Goal: Task Accomplishment & Management: Complete application form

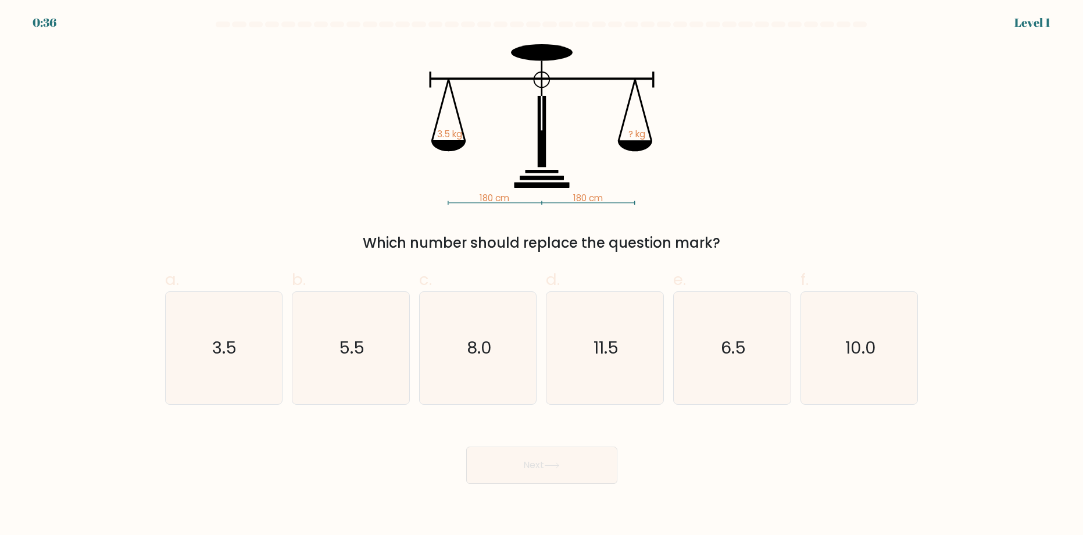
click at [221, 110] on div "180 cm 180 cm 3.5 kg ? kg Which number should replace the question mark?" at bounding box center [541, 148] width 767 height 209
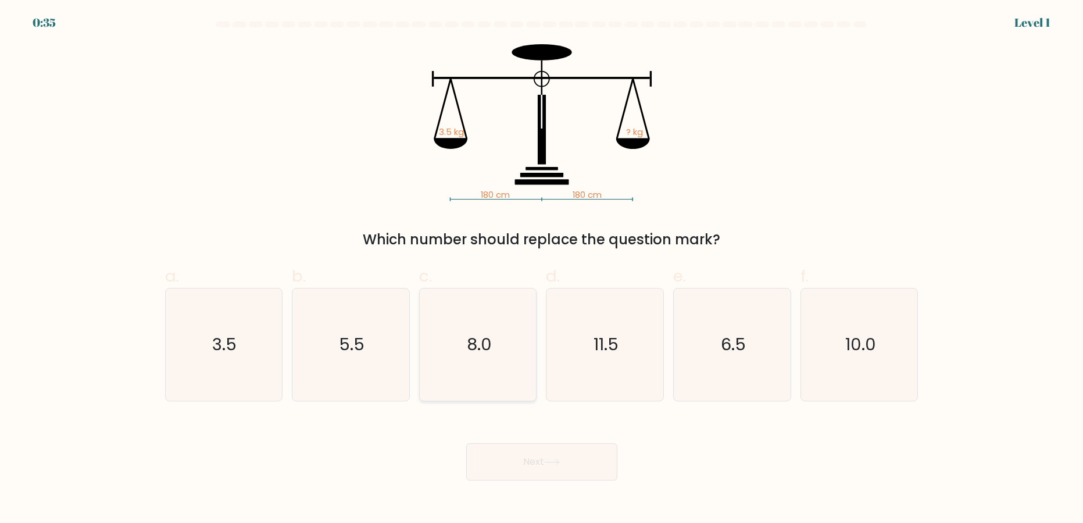
drag, startPoint x: 209, startPoint y: 343, endPoint x: 428, endPoint y: 385, distance: 223.3
click at [208, 334] on icon "3.5" at bounding box center [223, 344] width 112 height 112
click at [542, 269] on input "a. 3.5" at bounding box center [542, 266] width 1 height 8
radio input "true"
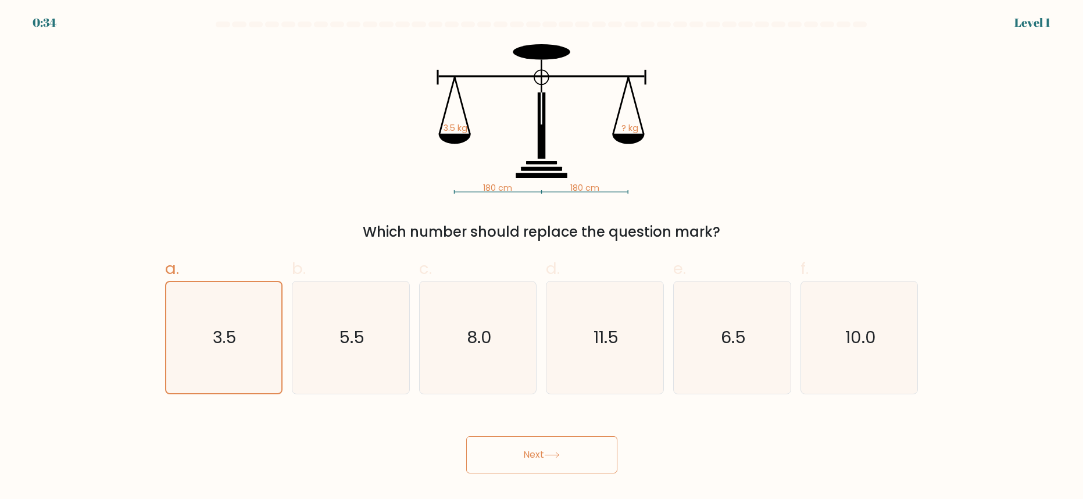
drag, startPoint x: 517, startPoint y: 463, endPoint x: 499, endPoint y: 458, distance: 18.2
click at [516, 465] on button "Next" at bounding box center [541, 454] width 151 height 37
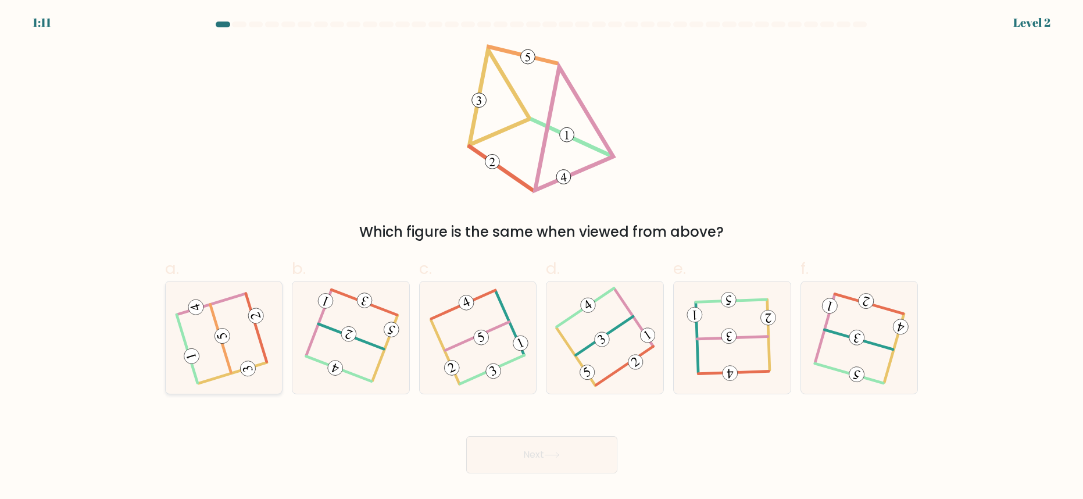
click at [209, 341] on icon at bounding box center [224, 337] width 90 height 90
click at [542, 257] on input "a." at bounding box center [542, 253] width 1 height 8
radio input "true"
click at [520, 465] on button "Next" at bounding box center [541, 454] width 151 height 37
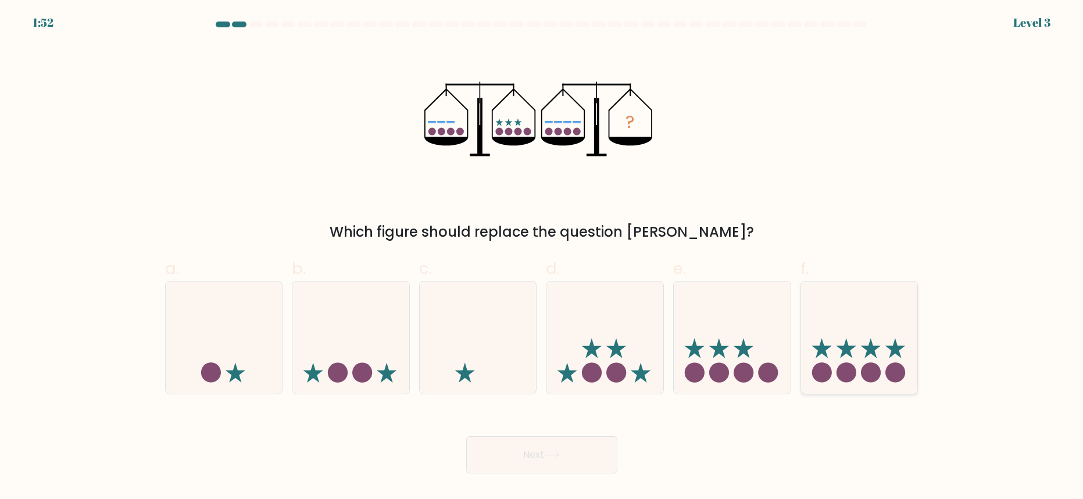
click at [843, 346] on icon at bounding box center [847, 348] width 20 height 20
click at [542, 257] on input "f." at bounding box center [542, 253] width 1 height 8
radio input "true"
click at [533, 453] on button "Next" at bounding box center [541, 454] width 151 height 37
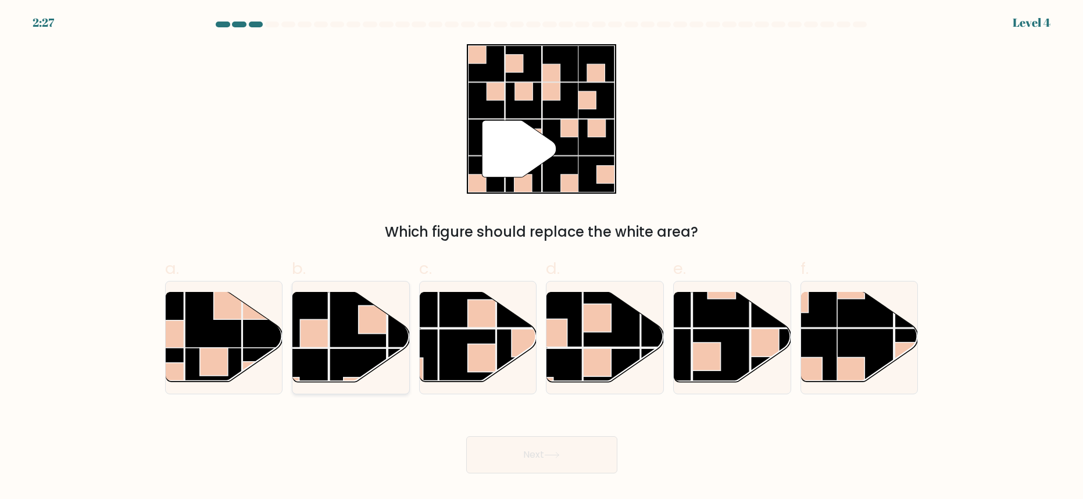
click at [348, 318] on rect at bounding box center [358, 318] width 57 height 57
click at [542, 257] on input "b." at bounding box center [542, 253] width 1 height 8
radio input "true"
click at [527, 454] on button "Next" at bounding box center [541, 454] width 151 height 37
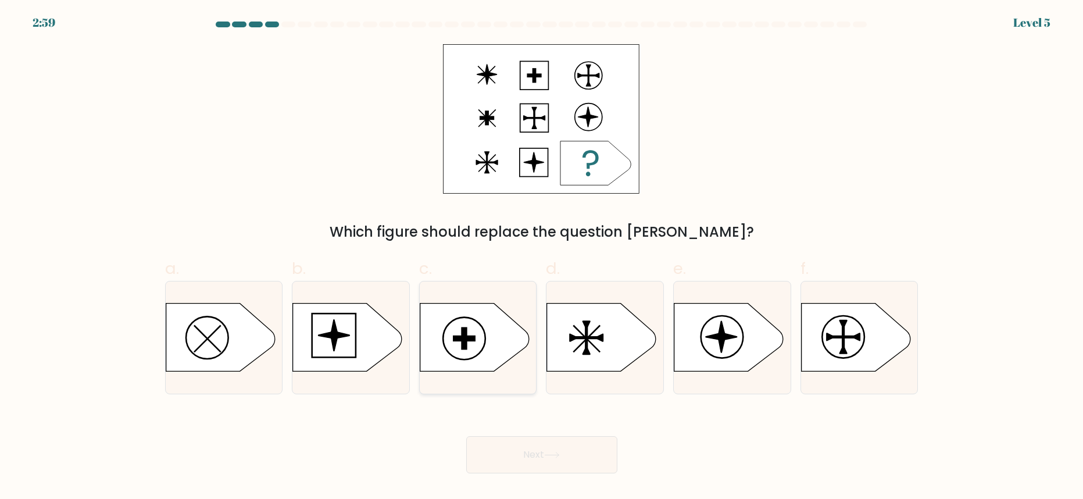
click at [499, 326] on icon at bounding box center [474, 337] width 109 height 68
click at [542, 257] on input "c." at bounding box center [542, 253] width 1 height 8
radio input "true"
click at [523, 459] on button "Next" at bounding box center [541, 454] width 151 height 37
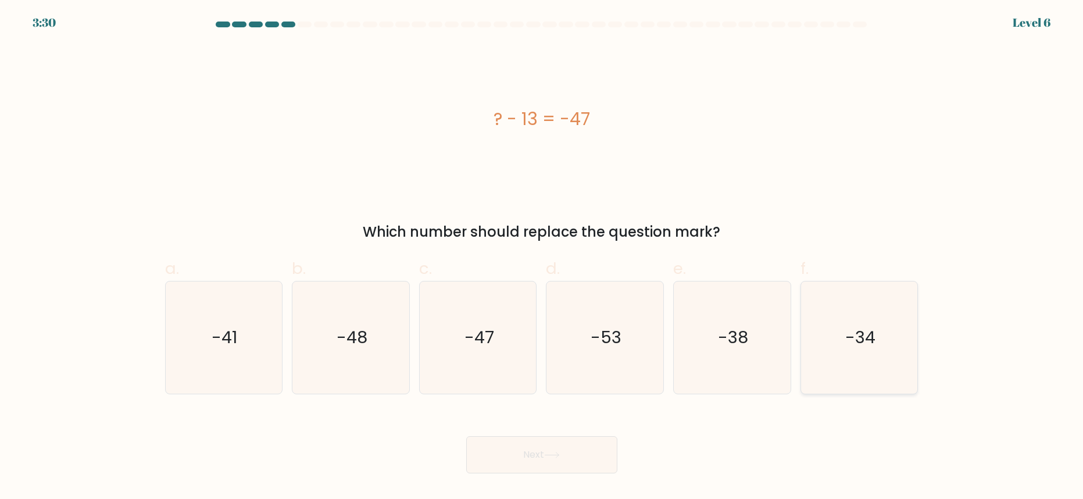
click at [855, 338] on text "-34" at bounding box center [860, 337] width 30 height 23
click at [542, 257] on input "f. -34" at bounding box center [542, 253] width 1 height 8
radio input "true"
click at [539, 458] on button "Next" at bounding box center [541, 454] width 151 height 37
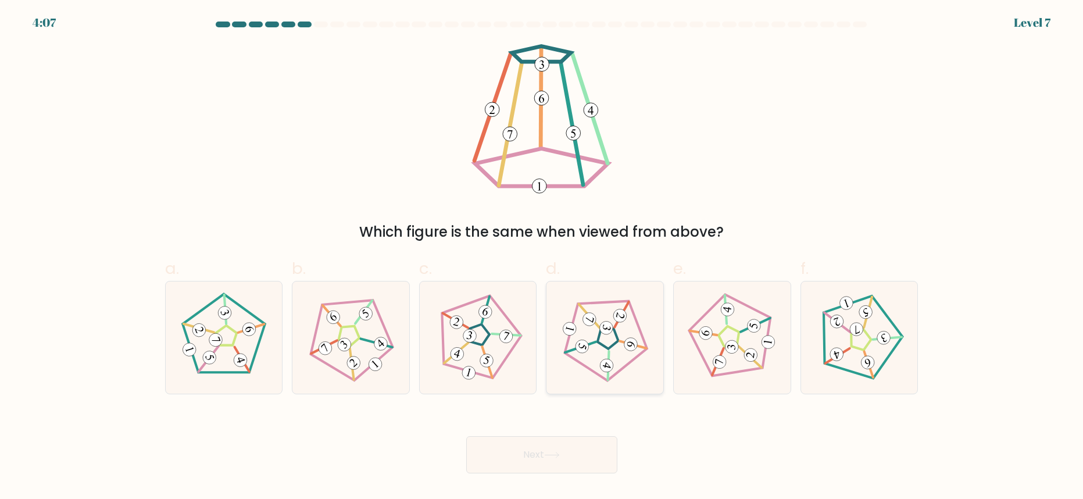
click at [598, 331] on icon at bounding box center [605, 337] width 90 height 90
click at [542, 257] on input "d." at bounding box center [542, 253] width 1 height 8
radio input "true"
click at [536, 460] on button "Next" at bounding box center [541, 454] width 151 height 37
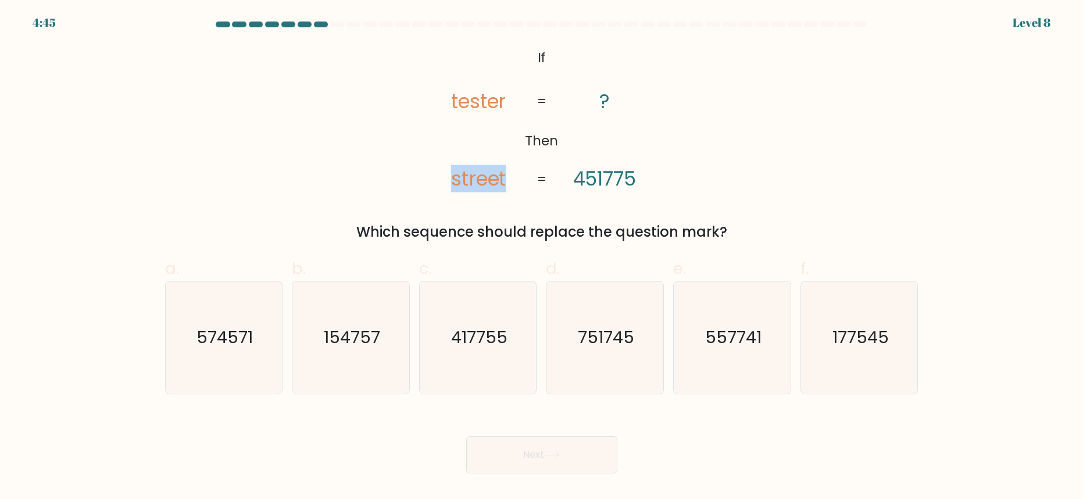
drag, startPoint x: 477, startPoint y: 184, endPoint x: 517, endPoint y: 182, distance: 40.7
click at [516, 182] on icon "@import url('https://fonts.googleapis.com/css?family=Abril+Fatface:400,100,100i…" at bounding box center [541, 118] width 243 height 149
drag, startPoint x: 577, startPoint y: 178, endPoint x: 676, endPoint y: 178, distance: 98.8
click at [676, 178] on div "@import url('https://fonts.googleapis.com/css?family=Abril+Fatface:400,100,100i…" at bounding box center [541, 143] width 767 height 198
click at [445, 124] on icon "@import url('https://fonts.googleapis.com/css?family=Abril+Fatface:400,100,100i…" at bounding box center [541, 118] width 243 height 149
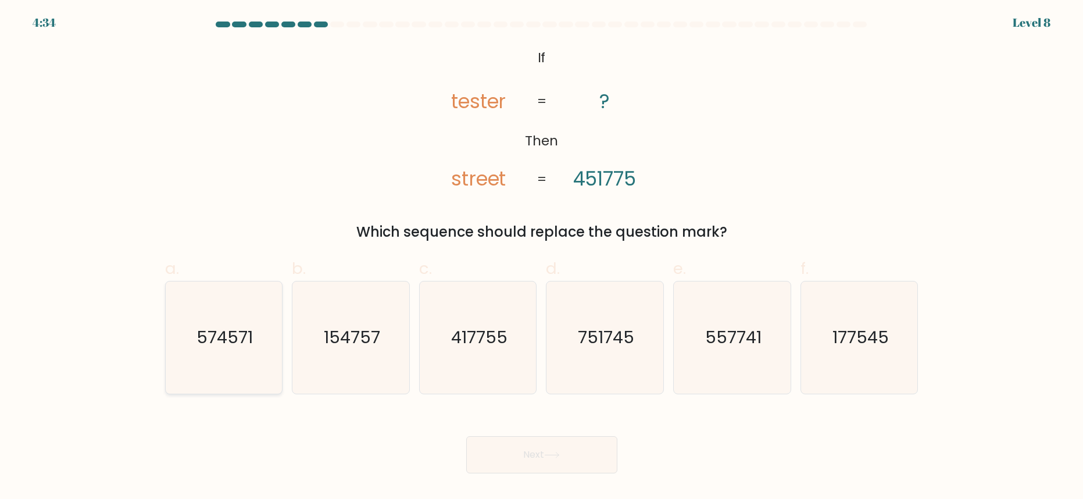
click at [210, 338] on text "574571" at bounding box center [225, 337] width 56 height 23
click at [542, 257] on input "a. 574571" at bounding box center [542, 253] width 1 height 8
radio input "true"
click at [517, 461] on button "Next" at bounding box center [541, 454] width 151 height 37
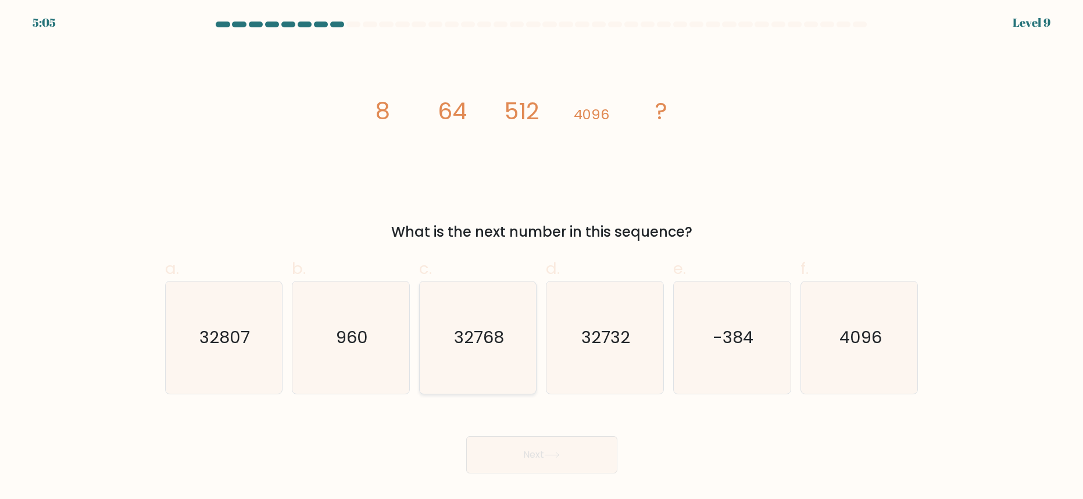
drag, startPoint x: 477, startPoint y: 323, endPoint x: 476, endPoint y: 362, distance: 38.4
click at [477, 324] on icon "32768" at bounding box center [478, 337] width 112 height 112
click at [542, 257] on input "c. 32768" at bounding box center [542, 253] width 1 height 8
radio input "true"
click at [488, 443] on button "Next" at bounding box center [541, 454] width 151 height 37
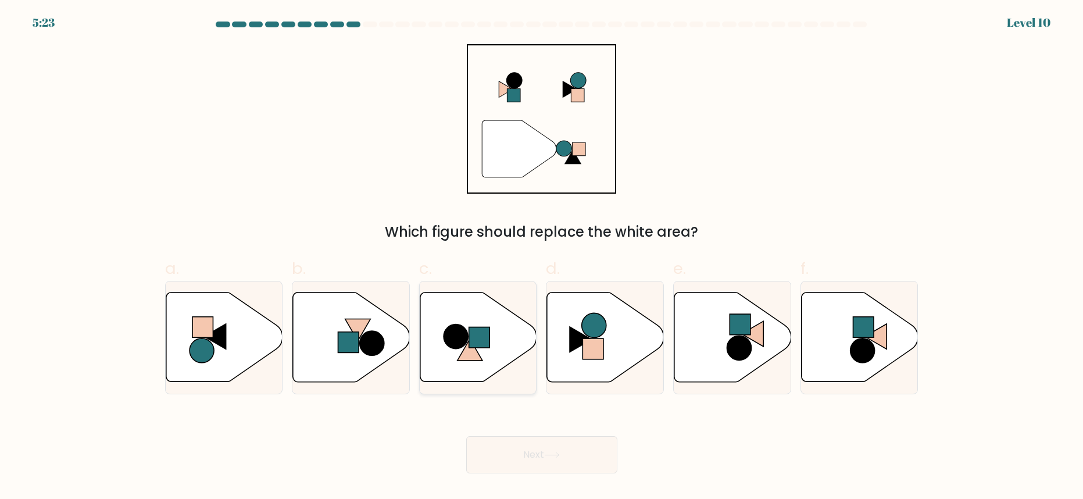
click at [460, 320] on icon at bounding box center [478, 337] width 117 height 90
click at [542, 257] on input "c." at bounding box center [542, 253] width 1 height 8
radio input "true"
click at [558, 473] on body "5:23 Level 10" at bounding box center [541, 249] width 1083 height 499
click at [553, 460] on button "Next" at bounding box center [541, 454] width 151 height 37
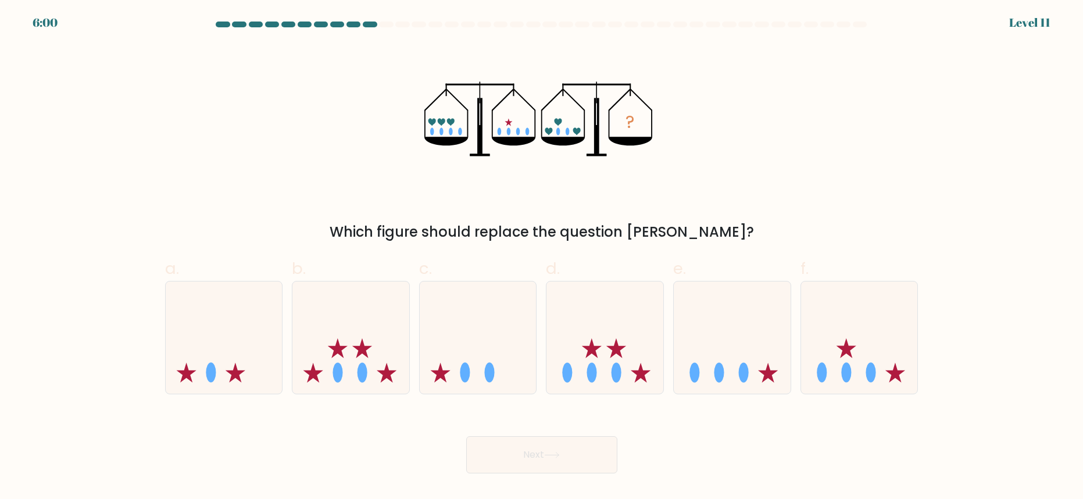
click at [459, 403] on form at bounding box center [541, 248] width 1083 height 452
click at [470, 376] on icon at bounding box center [478, 337] width 117 height 97
click at [542, 257] on input "c." at bounding box center [542, 253] width 1 height 8
radio input "true"
click at [525, 454] on button "Next" at bounding box center [541, 454] width 151 height 37
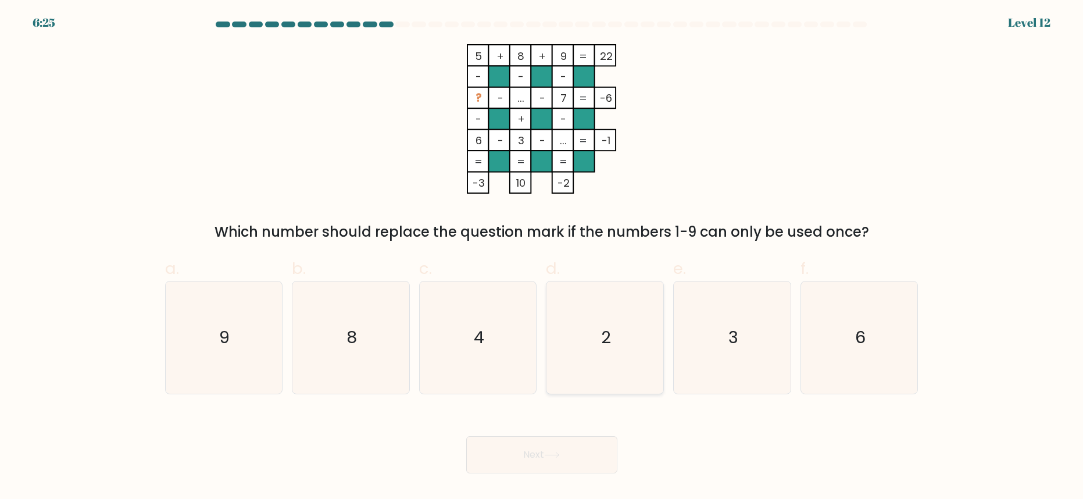
drag, startPoint x: 634, startPoint y: 326, endPoint x: 564, endPoint y: 391, distance: 95.9
click at [633, 325] on icon "2" at bounding box center [605, 337] width 112 height 112
click at [542, 257] on input "d. 2" at bounding box center [542, 253] width 1 height 8
radio input "true"
click at [540, 451] on button "Next" at bounding box center [541, 454] width 151 height 37
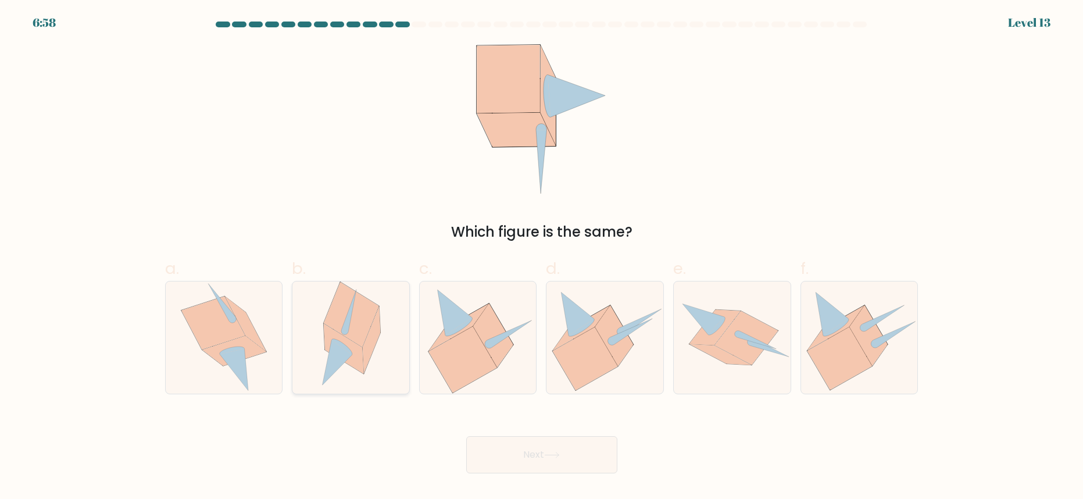
click at [356, 332] on icon at bounding box center [351, 314] width 55 height 65
click at [542, 257] on input "b." at bounding box center [542, 253] width 1 height 8
radio input "true"
click at [537, 458] on button "Next" at bounding box center [541, 454] width 151 height 37
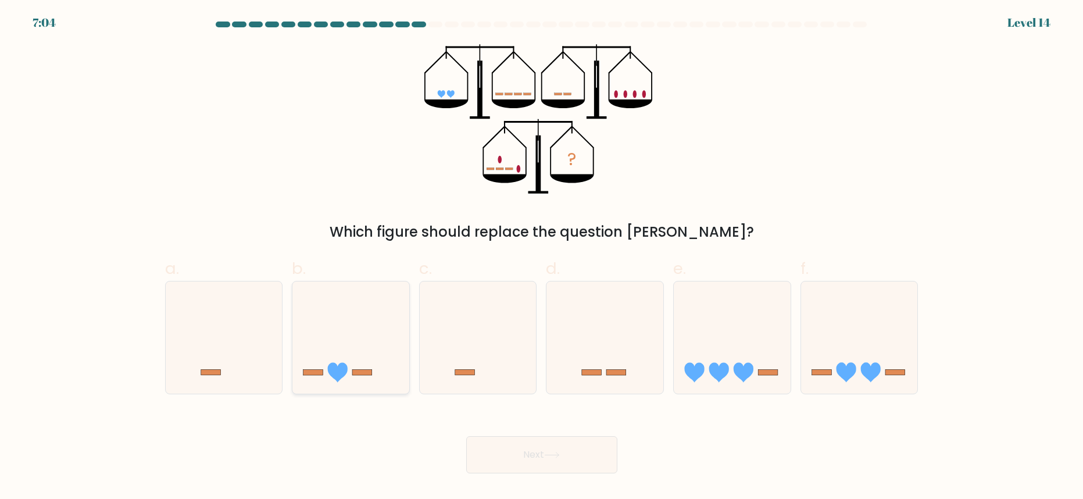
click at [326, 322] on icon at bounding box center [350, 337] width 117 height 97
click at [542, 257] on input "b." at bounding box center [542, 253] width 1 height 8
radio input "true"
click at [549, 446] on button "Next" at bounding box center [541, 454] width 151 height 37
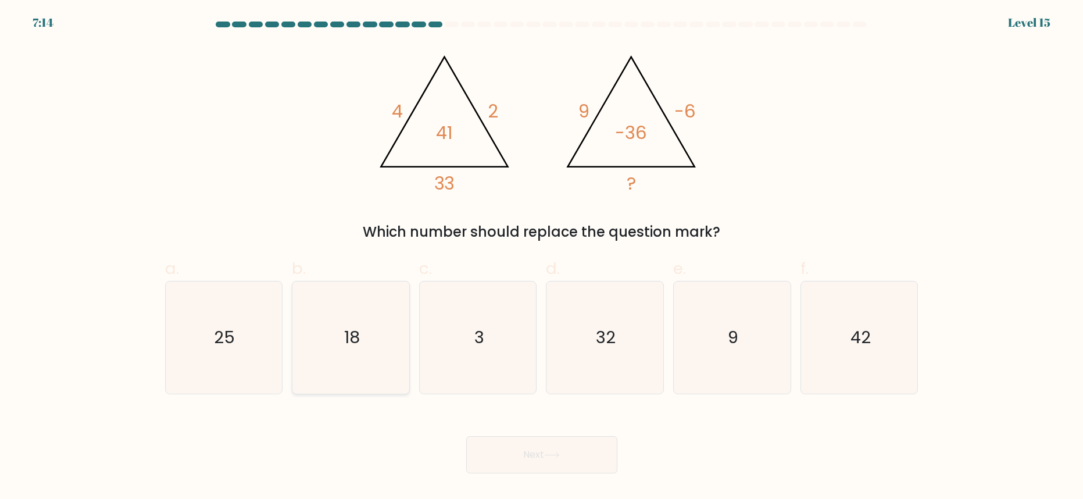
click at [383, 294] on icon "18" at bounding box center [351, 337] width 112 height 112
click at [542, 257] on input "b. 18" at bounding box center [542, 253] width 1 height 8
radio input "true"
click at [516, 441] on button "Next" at bounding box center [541, 454] width 151 height 37
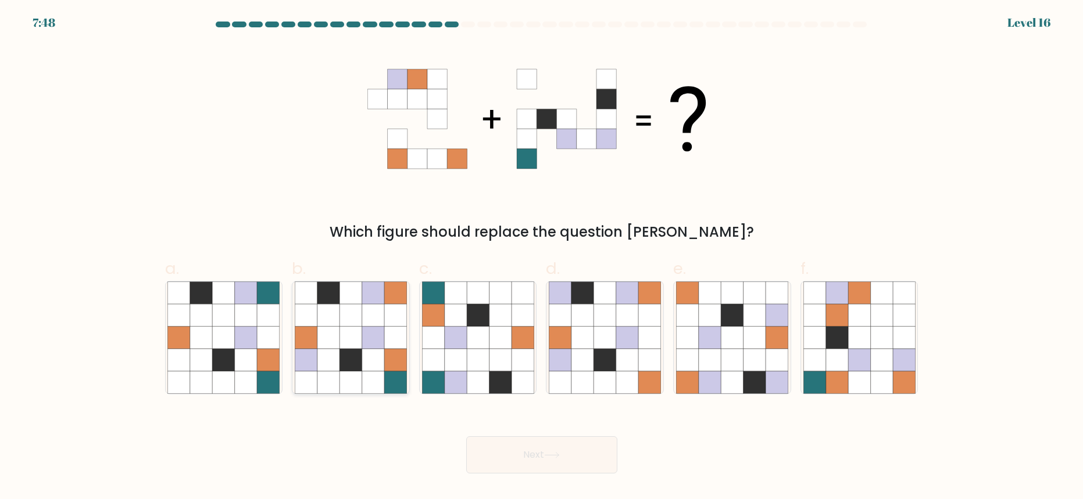
click at [313, 366] on icon at bounding box center [306, 359] width 22 height 22
click at [542, 257] on input "b." at bounding box center [542, 253] width 1 height 8
radio input "true"
click at [518, 450] on button "Next" at bounding box center [541, 454] width 151 height 37
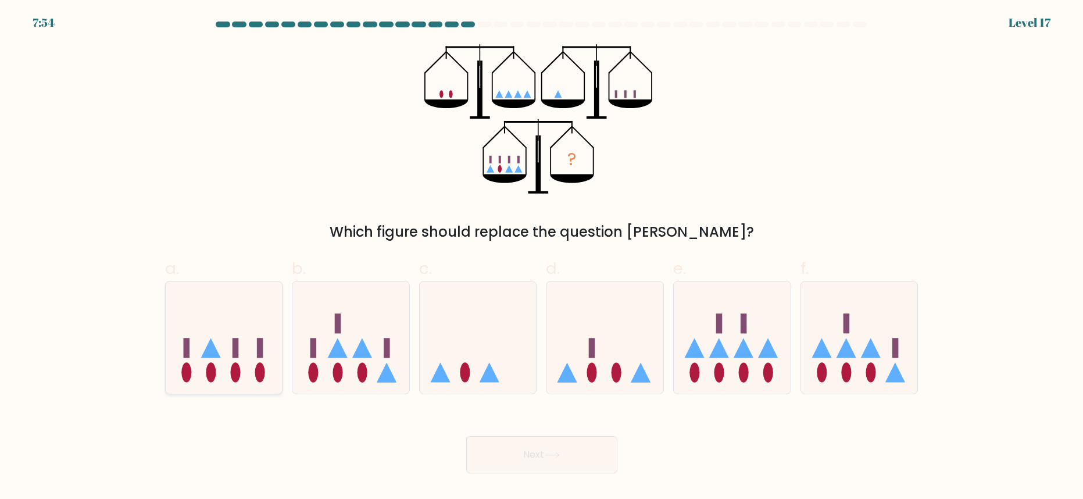
click at [221, 332] on icon at bounding box center [224, 337] width 117 height 97
click at [542, 257] on input "a." at bounding box center [542, 253] width 1 height 8
radio input "true"
click at [555, 452] on icon at bounding box center [552, 455] width 16 height 6
